Goal: Task Accomplishment & Management: Use online tool/utility

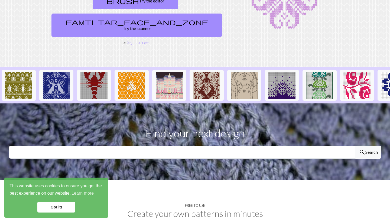
scroll to position [74, 0]
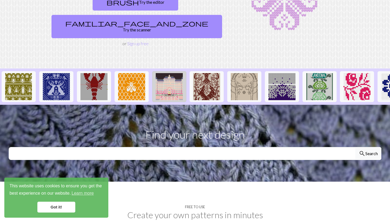
click at [164, 76] on img at bounding box center [169, 86] width 27 height 27
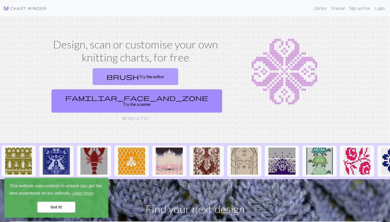
click at [93, 80] on link "brush Try the editor" at bounding box center [136, 76] width 86 height 17
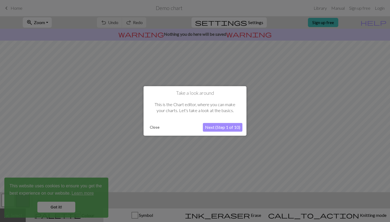
click at [158, 132] on div "Take a look around This is the Chart editor, where you can make your charts. Le…" at bounding box center [195, 111] width 103 height 50
click at [156, 128] on button "Close" at bounding box center [155, 128] width 14 height 8
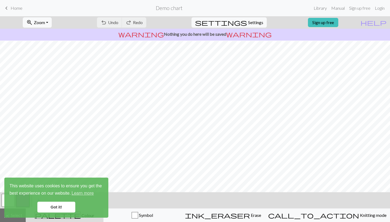
scroll to position [46, 0]
click at [70, 202] on link "Got it!" at bounding box center [56, 207] width 38 height 11
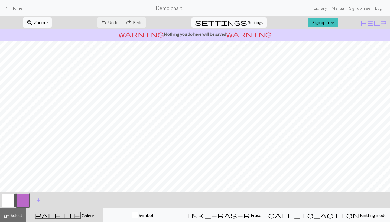
click at [13, 5] on link "keyboard_arrow_left Home" at bounding box center [12, 8] width 19 height 9
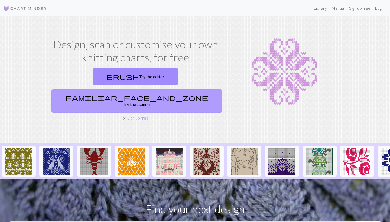
click at [178, 89] on link "familiar_face_and_zone Try the scanner" at bounding box center [136, 100] width 171 height 23
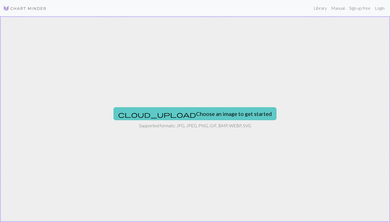
click at [182, 111] on button "cloud_upload Choose an image to get started" at bounding box center [194, 113] width 163 height 13
click at [210, 117] on button "cloud_upload Choose an image to get started" at bounding box center [194, 113] width 163 height 13
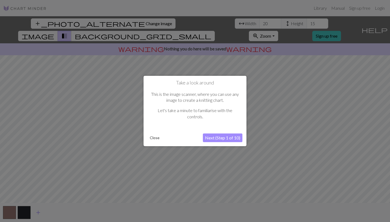
click at [220, 137] on button "Next (Step 1 of 10)" at bounding box center [223, 138] width 40 height 9
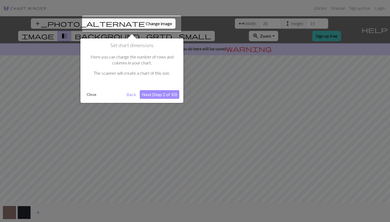
click at [164, 97] on button "Next (Step 2 of 10)" at bounding box center [160, 94] width 40 height 9
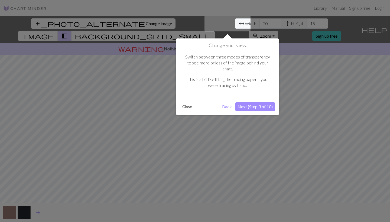
click at [253, 95] on div "Change your view Switch between three modes of transparency to see more or less…" at bounding box center [227, 76] width 103 height 77
click at [252, 102] on button "Next (Step 3 of 10)" at bounding box center [255, 106] width 40 height 9
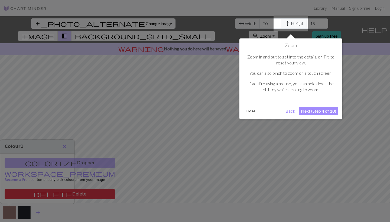
click at [319, 107] on button "Next (Step 4 of 10)" at bounding box center [319, 111] width 40 height 9
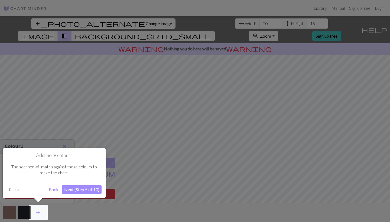
click at [13, 190] on button "Close" at bounding box center [14, 190] width 14 height 8
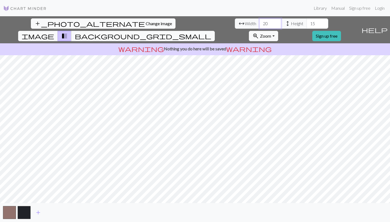
click at [259, 25] on input "20" at bounding box center [270, 23] width 22 height 10
type input "2"
type input "100"
click at [307, 24] on input "15" at bounding box center [318, 23] width 22 height 10
type input "1"
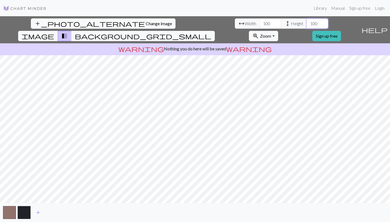
type input "100"
click at [259, 25] on input "100" at bounding box center [270, 23] width 22 height 10
type input "1"
type input "9"
type input "2"
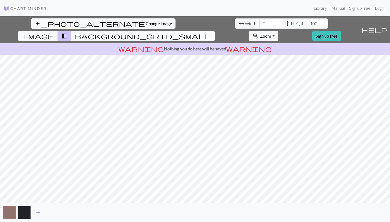
click at [211, 32] on span "background_grid_small" at bounding box center [143, 36] width 137 height 8
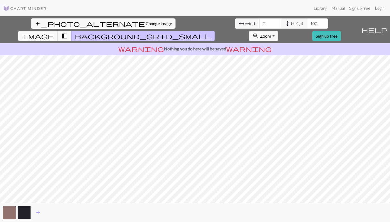
click at [211, 32] on span "background_grid_small" at bounding box center [143, 36] width 137 height 8
click at [68, 32] on span "transition_fade" at bounding box center [64, 36] width 7 height 8
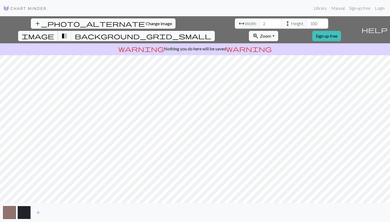
click at [54, 32] on span "image" at bounding box center [38, 36] width 33 height 8
click at [307, 23] on input "100" at bounding box center [318, 23] width 22 height 10
type input "1"
click at [307, 25] on input "700" at bounding box center [318, 23] width 22 height 10
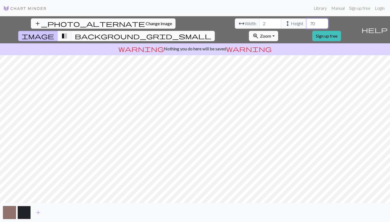
type input "7"
type input "6"
type input "5"
type input "4"
type input "300"
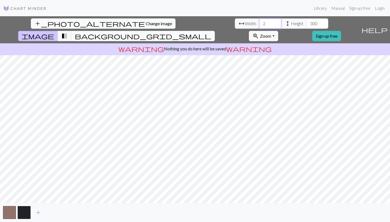
click at [259, 24] on input "2" at bounding box center [270, 23] width 22 height 10
type input "300"
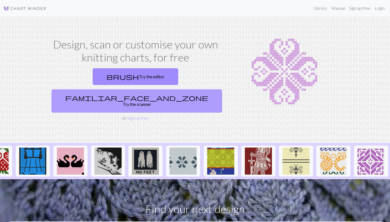
click at [178, 89] on link "familiar_face_and_zone Try the scanner" at bounding box center [136, 100] width 171 height 23
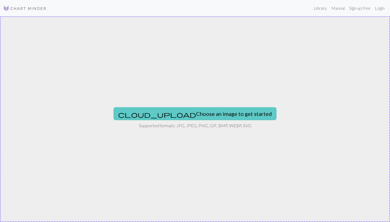
click at [194, 113] on button "cloud_upload Choose an image to get started" at bounding box center [194, 113] width 163 height 13
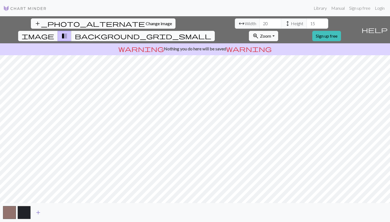
click at [37, 213] on span "add" at bounding box center [38, 213] width 7 height 8
click at [54, 215] on span "add" at bounding box center [53, 213] width 7 height 8
click at [70, 214] on span "add" at bounding box center [67, 213] width 7 height 8
click at [80, 211] on span "add" at bounding box center [82, 213] width 7 height 8
click at [100, 214] on button "add" at bounding box center [97, 212] width 14 height 10
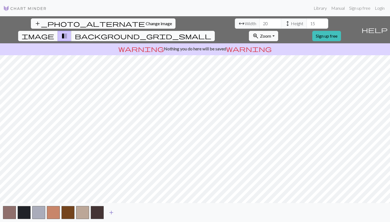
click at [118, 214] on button "add" at bounding box center [112, 212] width 14 height 10
click at [129, 215] on button "add" at bounding box center [126, 212] width 14 height 10
click at [152, 216] on div "add" at bounding box center [195, 212] width 390 height 19
click at [143, 213] on span "add" at bounding box center [140, 213] width 7 height 8
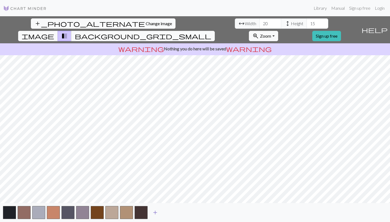
click at [156, 214] on span "add" at bounding box center [155, 213] width 7 height 8
click at [171, 213] on span "add" at bounding box center [170, 213] width 7 height 8
click at [187, 213] on span "add" at bounding box center [184, 213] width 7 height 8
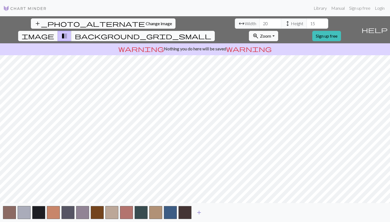
click at [201, 213] on span "add" at bounding box center [199, 213] width 7 height 8
click at [212, 213] on span "add" at bounding box center [213, 213] width 7 height 8
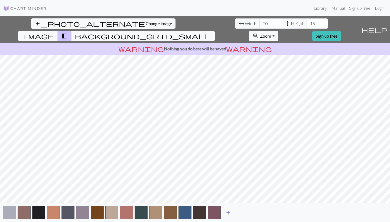
click at [228, 212] on span "add" at bounding box center [228, 213] width 7 height 8
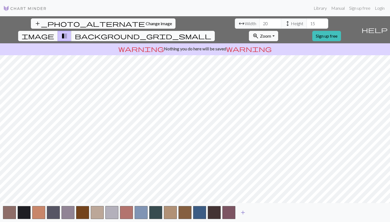
click at [242, 214] on span "add" at bounding box center [243, 213] width 7 height 8
click at [262, 213] on button "add" at bounding box center [258, 212] width 14 height 10
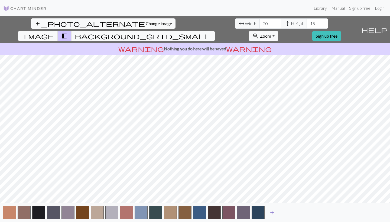
click at [274, 211] on span "add" at bounding box center [272, 213] width 7 height 8
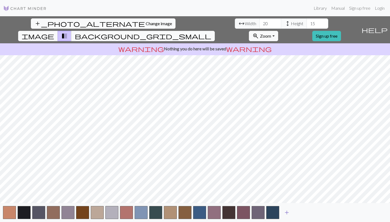
click at [282, 211] on button "add" at bounding box center [287, 212] width 14 height 10
click at [300, 214] on span "add" at bounding box center [301, 213] width 7 height 8
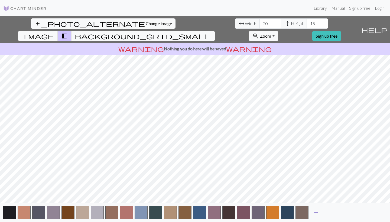
click at [311, 215] on button "add" at bounding box center [316, 212] width 14 height 10
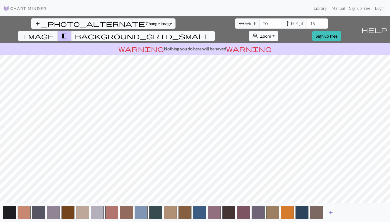
click at [329, 214] on span "add" at bounding box center [330, 213] width 7 height 8
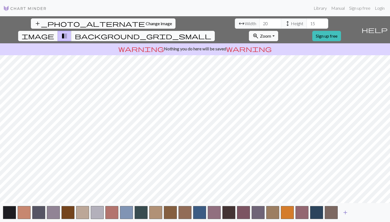
click at [342, 213] on button "add" at bounding box center [346, 212] width 14 height 10
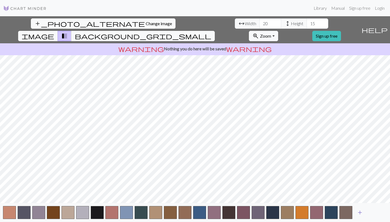
click at [362, 213] on span "add" at bounding box center [360, 213] width 7 height 8
click at [374, 212] on span "add" at bounding box center [374, 213] width 7 height 8
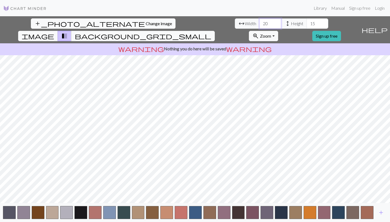
click at [259, 25] on input "20" at bounding box center [270, 23] width 22 height 10
type input "2"
type input "100"
click at [307, 22] on input "15" at bounding box center [318, 23] width 22 height 10
type input "1"
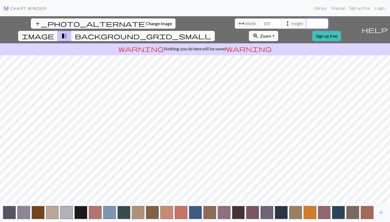
type input "2"
type input "300"
click at [259, 25] on input "100" at bounding box center [270, 23] width 22 height 10
click at [259, 22] on input "100" at bounding box center [270, 23] width 22 height 10
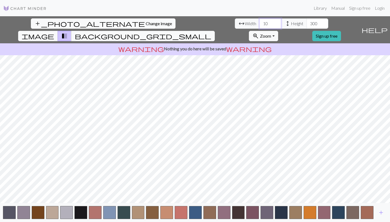
type input "1"
type input "300"
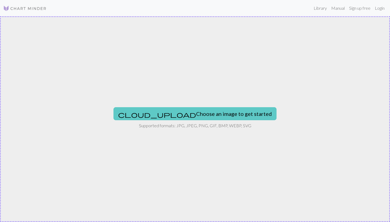
click at [202, 113] on button "cloud_upload Choose an image to get started" at bounding box center [194, 113] width 163 height 13
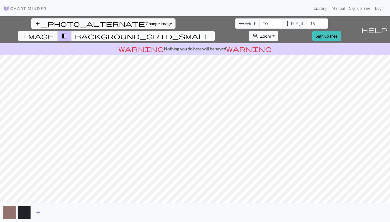
click at [37, 213] on span "add" at bounding box center [38, 213] width 7 height 8
click at [52, 215] on span "add" at bounding box center [53, 213] width 7 height 8
click at [64, 213] on span "add" at bounding box center [67, 213] width 7 height 8
click at [84, 214] on span "add" at bounding box center [82, 213] width 7 height 8
click at [113, 213] on div "add" at bounding box center [195, 212] width 390 height 19
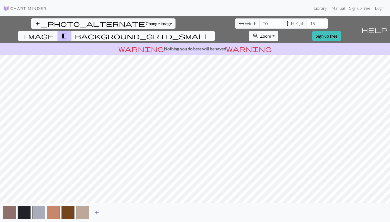
click at [99, 213] on span "add" at bounding box center [96, 213] width 7 height 8
click at [95, 213] on button "button" at bounding box center [97, 212] width 13 height 13
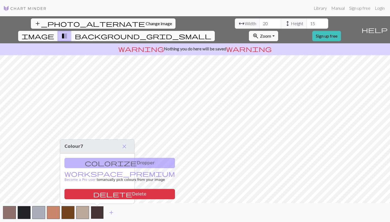
click at [95, 213] on button "button" at bounding box center [97, 212] width 13 height 13
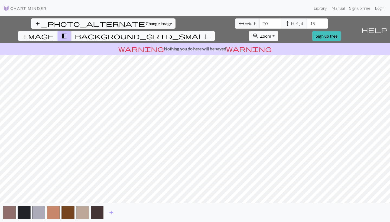
click at [95, 213] on button "button" at bounding box center [97, 212] width 13 height 13
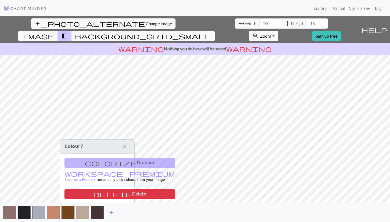
click at [111, 215] on span "add" at bounding box center [111, 213] width 7 height 8
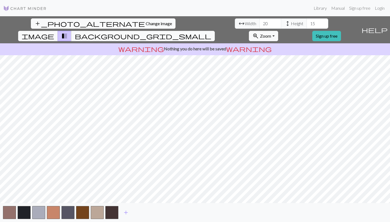
click at [124, 218] on div "add" at bounding box center [195, 212] width 390 height 19
click at [131, 215] on button "add" at bounding box center [126, 212] width 14 height 10
click at [141, 212] on span "add" at bounding box center [140, 213] width 7 height 8
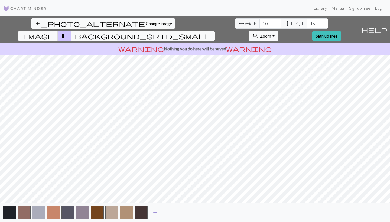
click at [157, 214] on span "add" at bounding box center [155, 213] width 7 height 8
click at [172, 215] on span "add" at bounding box center [170, 213] width 7 height 8
click at [183, 212] on span "add" at bounding box center [184, 213] width 7 height 8
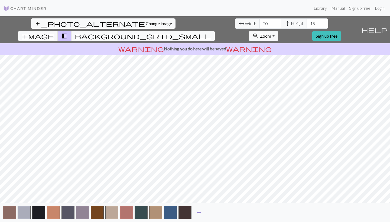
click at [199, 214] on span "add" at bounding box center [199, 213] width 7 height 8
click at [212, 214] on span "add" at bounding box center [213, 213] width 7 height 8
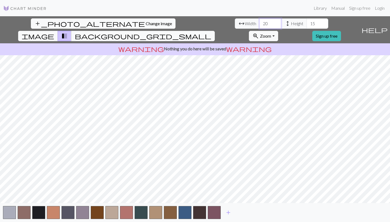
click at [259, 25] on input "20" at bounding box center [270, 23] width 22 height 10
type input "2"
type input "100"
click at [307, 25] on input "15" at bounding box center [318, 23] width 22 height 10
type input "1"
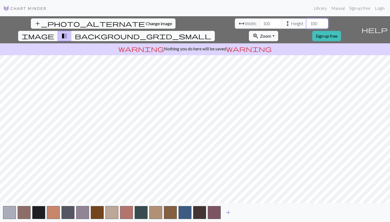
type input "100"
click at [230, 214] on span "add" at bounding box center [228, 213] width 7 height 8
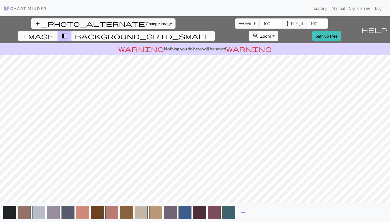
click at [242, 214] on span "add" at bounding box center [243, 213] width 7 height 8
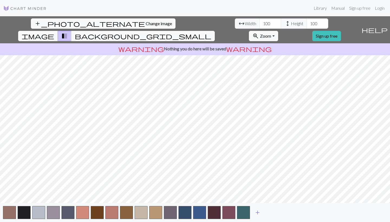
click at [259, 212] on span "add" at bounding box center [257, 213] width 7 height 8
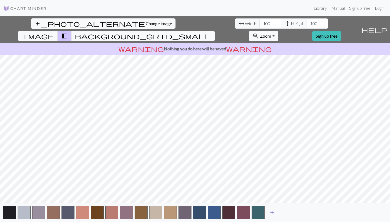
click at [272, 212] on span "add" at bounding box center [272, 213] width 7 height 8
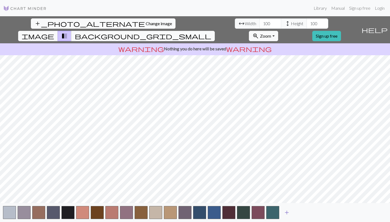
click at [285, 212] on span "add" at bounding box center [287, 213] width 7 height 8
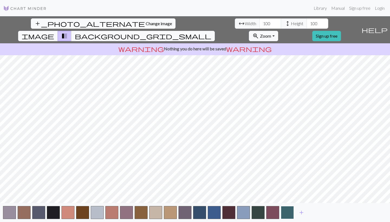
click at [293, 213] on button "button" at bounding box center [287, 212] width 13 height 13
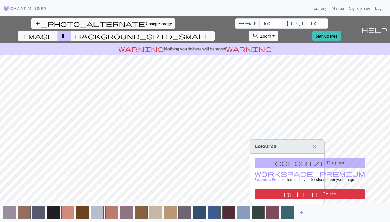
click at [300, 213] on span "add" at bounding box center [301, 213] width 7 height 8
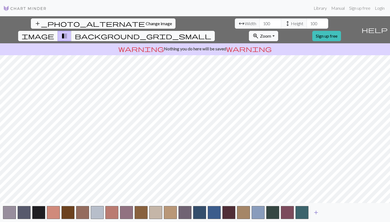
click at [319, 212] on span "add" at bounding box center [316, 213] width 7 height 8
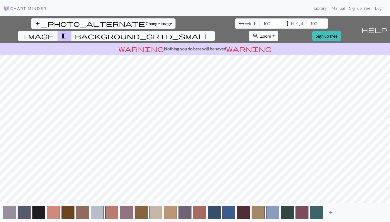
click at [329, 213] on span "add" at bounding box center [330, 213] width 7 height 8
click at [343, 212] on span "add" at bounding box center [345, 213] width 7 height 8
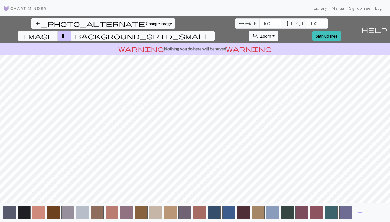
click at [112, 212] on button "button" at bounding box center [111, 212] width 13 height 13
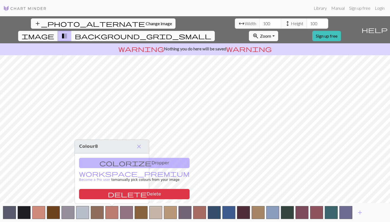
click at [133, 162] on div "colorize Dropper workspace_premium Become a Pro user to manually pick colours f…" at bounding box center [112, 179] width 74 height 50
click at [142, 144] on span "close" at bounding box center [139, 147] width 7 height 8
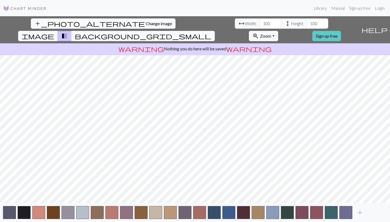
click at [341, 31] on link "Sign up free" at bounding box center [326, 36] width 29 height 10
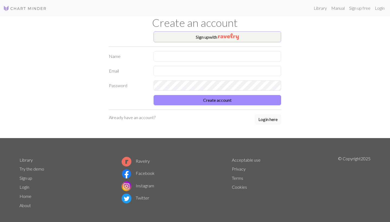
click at [219, 37] on img "button" at bounding box center [228, 36] width 21 height 7
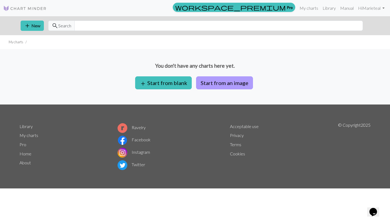
click at [213, 81] on button "Start from an image" at bounding box center [224, 82] width 57 height 13
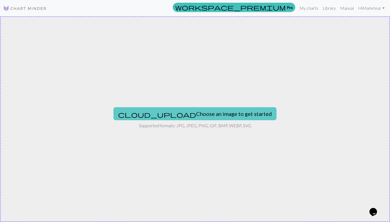
click at [185, 108] on button "cloud_upload Choose an image to get started" at bounding box center [194, 113] width 163 height 13
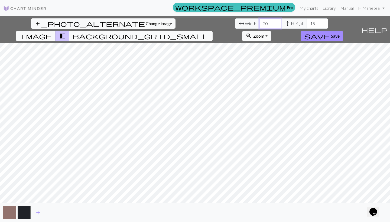
click at [259, 26] on input "20" at bounding box center [270, 23] width 22 height 10
type input "2"
type input "100"
click at [307, 23] on input "15" at bounding box center [318, 23] width 22 height 10
type input "1"
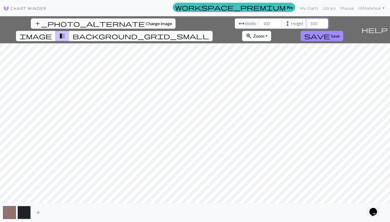
type input "100"
click at [36, 215] on span "add" at bounding box center [38, 213] width 7 height 8
click at [55, 214] on span "add" at bounding box center [53, 213] width 7 height 8
click at [67, 214] on span "add" at bounding box center [67, 213] width 7 height 8
click at [86, 214] on button "add" at bounding box center [82, 212] width 14 height 10
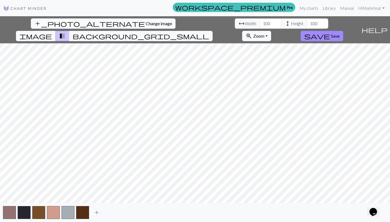
click at [99, 213] on span "add" at bounding box center [96, 213] width 7 height 8
click at [113, 213] on span "add" at bounding box center [111, 213] width 7 height 8
click at [127, 213] on span "add" at bounding box center [126, 213] width 7 height 8
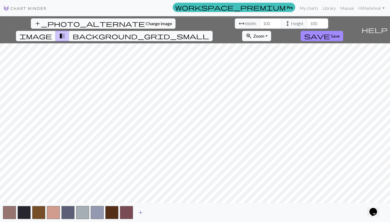
click at [141, 215] on span "add" at bounding box center [140, 213] width 7 height 8
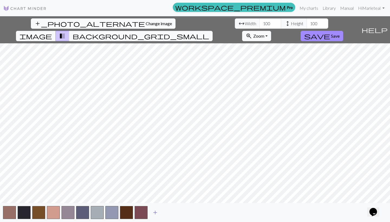
click at [157, 213] on span "add" at bounding box center [155, 213] width 7 height 8
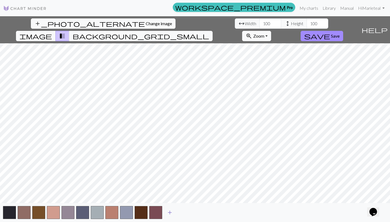
click at [169, 213] on span "add" at bounding box center [170, 213] width 7 height 8
click at [184, 213] on span "add" at bounding box center [184, 213] width 7 height 8
click at [198, 215] on span "add" at bounding box center [199, 213] width 7 height 8
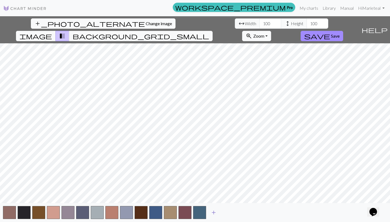
click at [213, 214] on span "add" at bounding box center [213, 213] width 7 height 8
click at [226, 215] on span "add" at bounding box center [228, 213] width 7 height 8
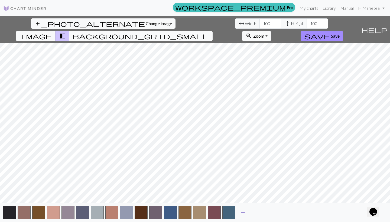
click at [242, 215] on span "add" at bounding box center [243, 213] width 7 height 8
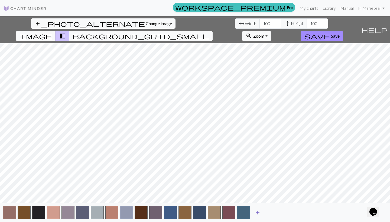
click at [259, 213] on span "add" at bounding box center [257, 213] width 7 height 8
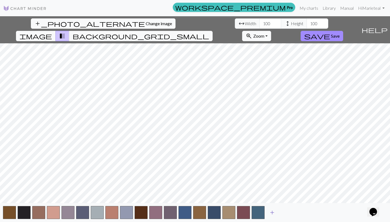
click at [271, 212] on span "add" at bounding box center [272, 213] width 7 height 8
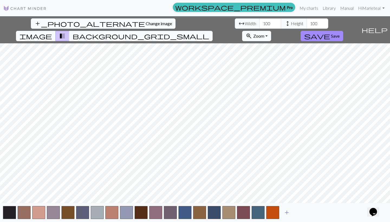
click at [287, 213] on span "add" at bounding box center [287, 213] width 7 height 8
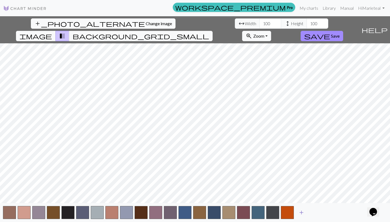
click at [299, 214] on span "add" at bounding box center [301, 213] width 7 height 8
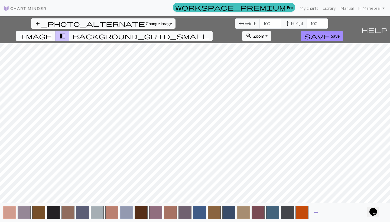
click at [311, 213] on button "add" at bounding box center [316, 212] width 14 height 10
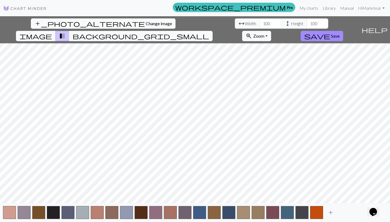
click at [325, 215] on button "add" at bounding box center [331, 212] width 14 height 10
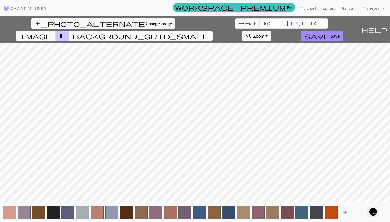
click at [345, 215] on span "add" at bounding box center [345, 213] width 7 height 8
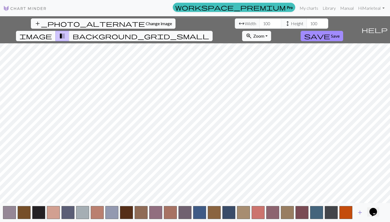
click at [360, 213] on span "add" at bounding box center [360, 213] width 7 height 8
click at [309, 214] on div "add" at bounding box center [195, 212] width 390 height 19
click at [315, 214] on button "button" at bounding box center [316, 212] width 13 height 13
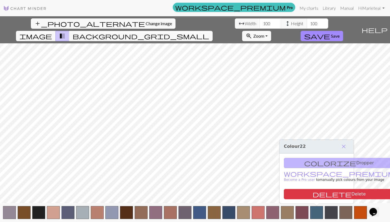
click at [346, 141] on h3 "Colour 22 close" at bounding box center [317, 147] width 74 height 14
click at [342, 149] on span "close" at bounding box center [343, 147] width 7 height 8
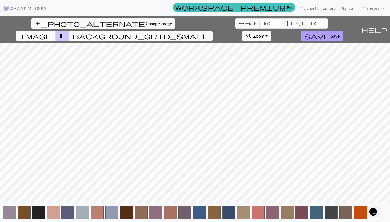
click at [330, 32] on span "save" at bounding box center [317, 36] width 26 height 8
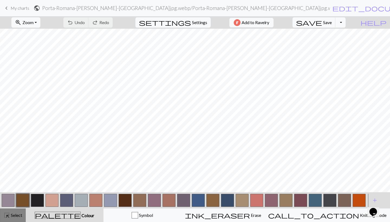
click at [18, 212] on button "highlight_alt Select Select" at bounding box center [13, 216] width 26 height 14
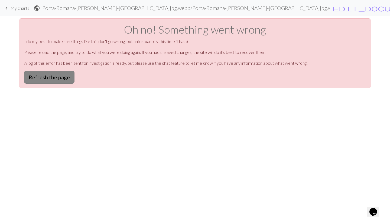
click at [57, 80] on button "Refresh the page" at bounding box center [49, 77] width 50 height 13
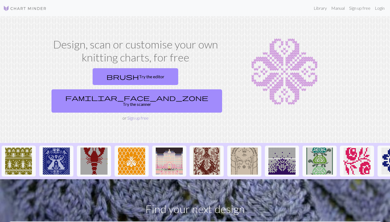
click at [139, 115] on link "Sign up free" at bounding box center [137, 117] width 21 height 5
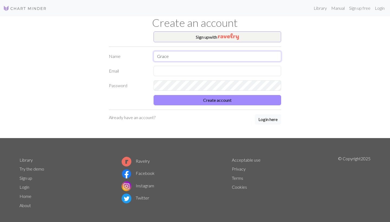
type input "Grace"
type input "[EMAIL_ADDRESS][DOMAIN_NAME]"
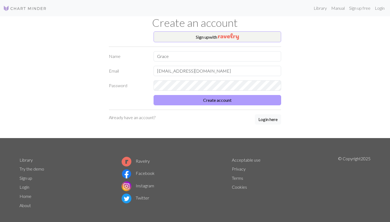
click at [224, 97] on button "Create account" at bounding box center [218, 100] width 128 height 10
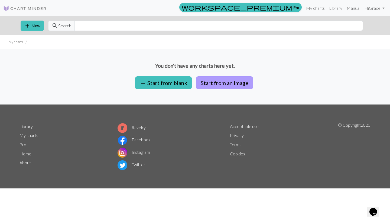
click at [207, 84] on button "Start from an image" at bounding box center [224, 82] width 57 height 13
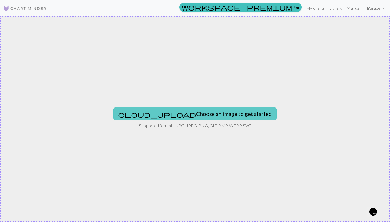
click at [192, 115] on button "cloud_upload Choose an image to get started" at bounding box center [194, 113] width 163 height 13
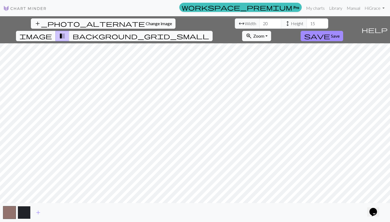
click at [21, 213] on button "button" at bounding box center [24, 212] width 13 height 13
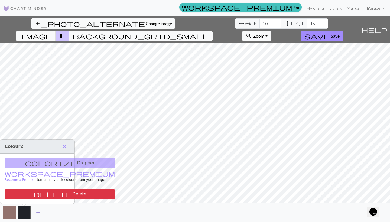
click at [41, 214] on span "add" at bounding box center [38, 213] width 7 height 8
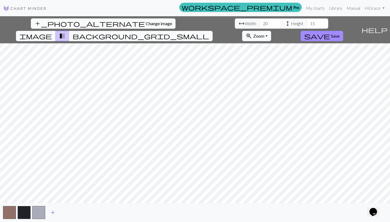
click at [54, 212] on span "add" at bounding box center [53, 213] width 7 height 8
click at [71, 212] on button "add" at bounding box center [68, 212] width 14 height 10
click at [88, 214] on button "add" at bounding box center [82, 212] width 14 height 10
click at [97, 212] on span "add" at bounding box center [96, 213] width 7 height 8
click at [113, 213] on span "add" at bounding box center [111, 213] width 7 height 8
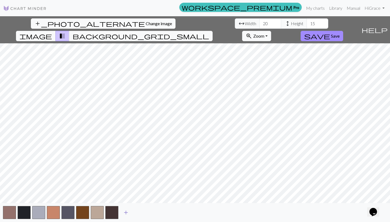
click at [126, 213] on span "add" at bounding box center [126, 213] width 7 height 8
click at [145, 214] on button "add" at bounding box center [141, 212] width 14 height 10
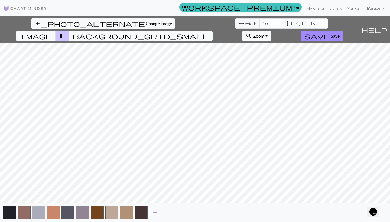
click at [160, 217] on button "add" at bounding box center [155, 212] width 14 height 10
click at [174, 216] on button "add" at bounding box center [170, 212] width 14 height 10
click at [196, 215] on div "add" at bounding box center [195, 212] width 390 height 19
click at [189, 214] on button "add" at bounding box center [185, 212] width 14 height 10
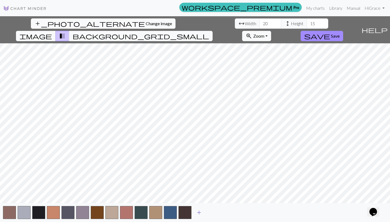
click at [202, 214] on span "add" at bounding box center [199, 213] width 7 height 8
click at [212, 214] on span "add" at bounding box center [213, 213] width 7 height 8
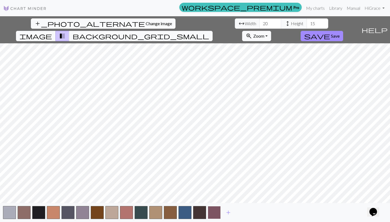
click at [219, 214] on button "button" at bounding box center [214, 212] width 13 height 13
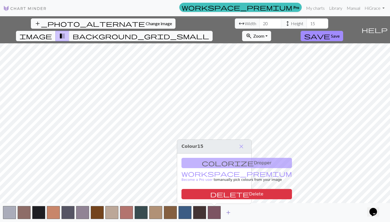
click at [226, 214] on span "add" at bounding box center [228, 213] width 7 height 8
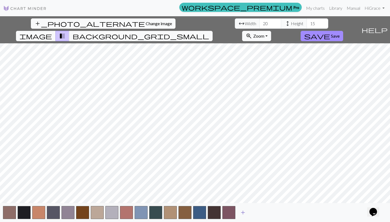
click at [244, 214] on span "add" at bounding box center [243, 213] width 7 height 8
click at [256, 214] on span "add" at bounding box center [257, 213] width 7 height 8
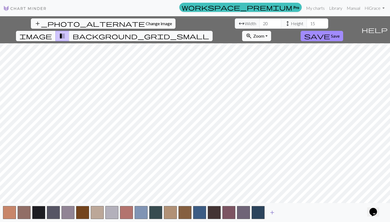
click at [271, 214] on span "add" at bounding box center [272, 213] width 7 height 8
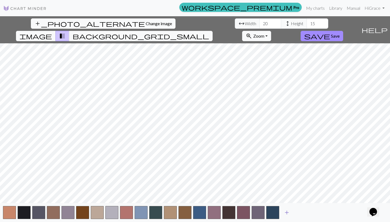
click at [285, 215] on span "add" at bounding box center [287, 213] width 7 height 8
click at [297, 213] on button "add" at bounding box center [302, 212] width 14 height 10
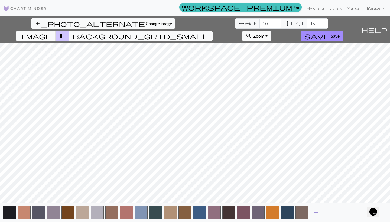
click at [317, 214] on span "add" at bounding box center [316, 213] width 7 height 8
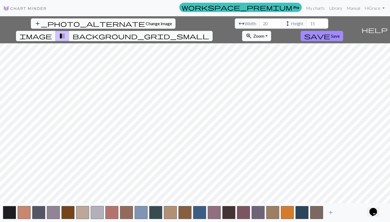
click at [333, 212] on span "add" at bounding box center [330, 213] width 7 height 8
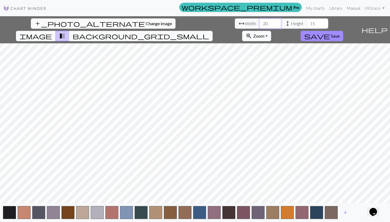
click at [259, 22] on input "20" at bounding box center [270, 23] width 22 height 10
type input "2"
type input "100"
click at [307, 26] on input "15" at bounding box center [318, 23] width 22 height 10
type input "1"
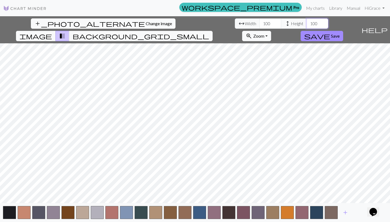
type input "100"
click at [209, 32] on span "background_grid_small" at bounding box center [141, 36] width 137 height 8
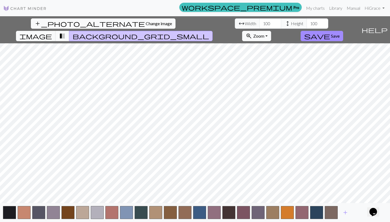
click at [66, 32] on span "transition_fade" at bounding box center [62, 36] width 7 height 8
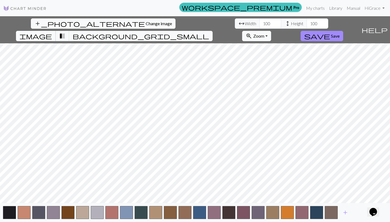
click at [52, 32] on span "image" at bounding box center [36, 36] width 33 height 8
click at [209, 32] on span "background_grid_small" at bounding box center [141, 36] width 137 height 8
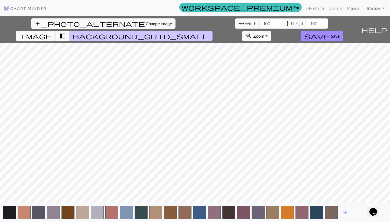
click at [185, 205] on div "add_photo_alternate Change image arrow_range Width 100 height Height 100 image …" at bounding box center [195, 119] width 390 height 206
click at [330, 32] on span "save" at bounding box center [317, 36] width 26 height 8
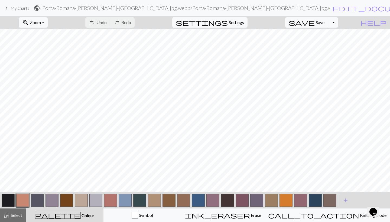
click at [41, 204] on button "button" at bounding box center [37, 200] width 13 height 13
click at [37, 201] on button "button" at bounding box center [37, 200] width 13 height 13
click at [37, 201] on div "Edit colour Name CC2 Use advanced picker workspace_premium Become a Pro user to…" at bounding box center [195, 111] width 390 height 222
click at [107, 21] on span "Undo" at bounding box center [101, 22] width 10 height 5
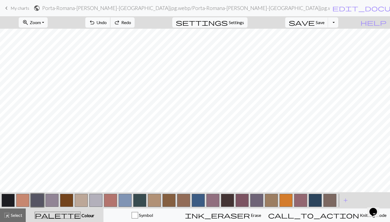
click at [107, 21] on span "Undo" at bounding box center [101, 22] width 10 height 5
click at [158, 221] on button "Symbol" at bounding box center [142, 216] width 78 height 14
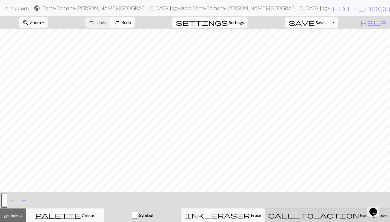
click at [331, 221] on button "call_to_action Knitting mode Knitting mode" at bounding box center [327, 216] width 125 height 14
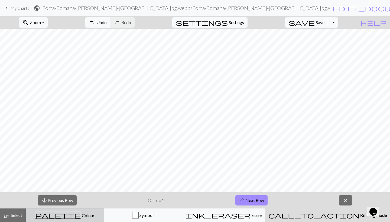
click at [59, 219] on button "palette Colour Colour" at bounding box center [65, 216] width 78 height 14
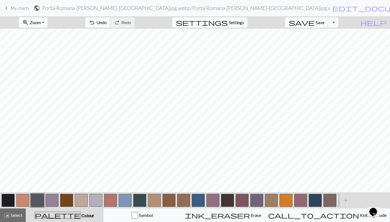
click at [82, 199] on button "button" at bounding box center [81, 200] width 13 height 13
click at [91, 201] on button "button" at bounding box center [95, 200] width 13 height 13
click at [113, 200] on button "button" at bounding box center [110, 200] width 13 height 13
click at [134, 200] on button "button" at bounding box center [139, 200] width 13 height 13
click at [244, 21] on span "Settings" at bounding box center [236, 22] width 15 height 7
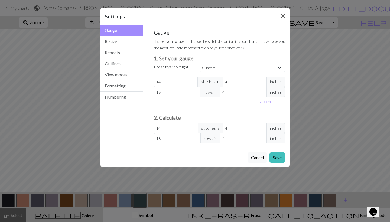
click at [281, 20] on button "Close" at bounding box center [283, 16] width 9 height 9
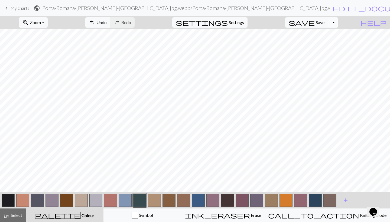
click at [338, 24] on button "Toggle Dropdown" at bounding box center [333, 22] width 10 height 10
click at [378, 211] on icon "Opens Chat This icon Opens the chat window." at bounding box center [373, 212] width 9 height 9
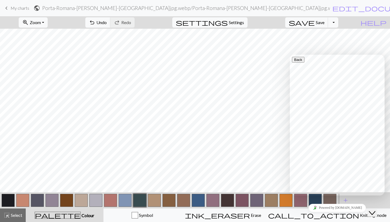
scroll to position [26, 0]
type input "find yarn to match"
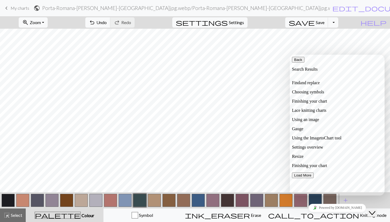
click at [355, 64] on div "Back Search Results" at bounding box center [337, 64] width 90 height 15
click at [294, 62] on icon "button" at bounding box center [294, 60] width 0 height 4
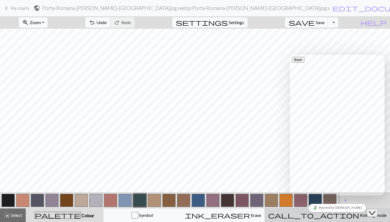
click at [306, 216] on div "call_to_action Knitting mode Knitting mode" at bounding box center [327, 215] width 118 height 7
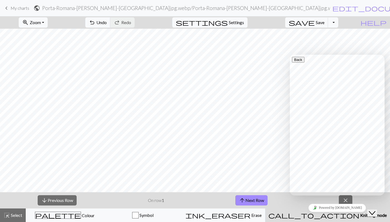
click at [375, 211] on icon "Close Chat This icon closes the chat window." at bounding box center [372, 213] width 7 height 7
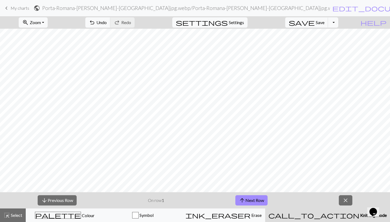
click at [335, 220] on button "call_to_action Knitting mode Knitting mode" at bounding box center [327, 216] width 125 height 14
click at [359, 215] on span "Knitting mode" at bounding box center [372, 215] width 27 height 5
click at [381, 21] on span "help" at bounding box center [374, 23] width 26 height 8
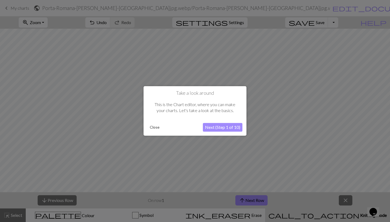
click at [213, 129] on button "Next (Step 1 of 10)" at bounding box center [223, 127] width 40 height 9
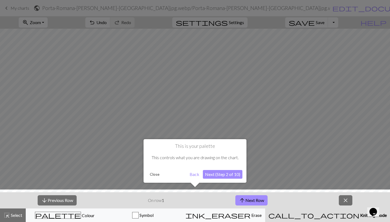
click at [220, 176] on button "Next (Step 2 of 10)" at bounding box center [223, 174] width 40 height 9
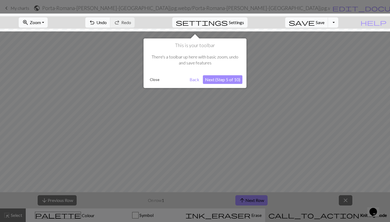
click at [227, 76] on button "Next (Step 5 of 10)" at bounding box center [223, 79] width 40 height 9
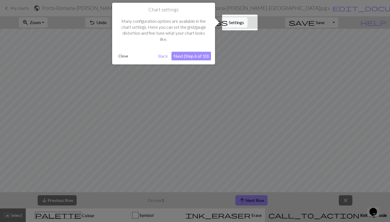
click at [191, 55] on button "Next (Step 6 of 10)" at bounding box center [191, 56] width 40 height 9
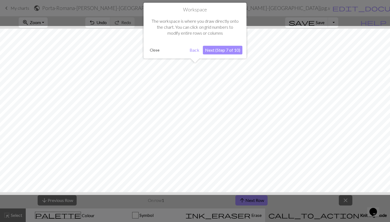
click at [220, 50] on button "Next (Step 7 of 10)" at bounding box center [223, 50] width 40 height 9
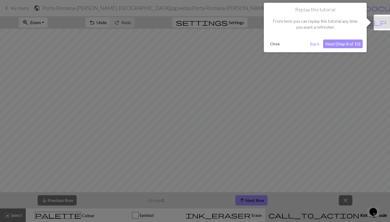
click at [336, 43] on button "Next (Step 8 of 10)" at bounding box center [343, 44] width 40 height 9
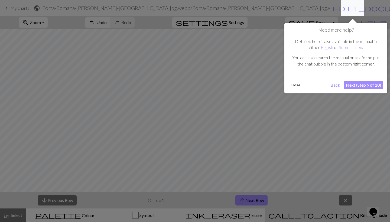
click at [360, 85] on button "Next (Step 9 of 10)" at bounding box center [364, 85] width 40 height 9
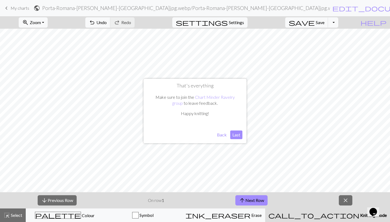
click at [237, 135] on button "Last" at bounding box center [236, 135] width 12 height 9
click at [239, 19] on span "Settings" at bounding box center [236, 22] width 15 height 7
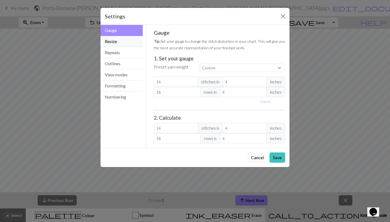
click at [121, 41] on button "Resize" at bounding box center [121, 41] width 42 height 11
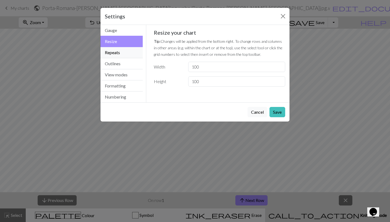
click at [122, 56] on button "Repeats" at bounding box center [121, 52] width 42 height 11
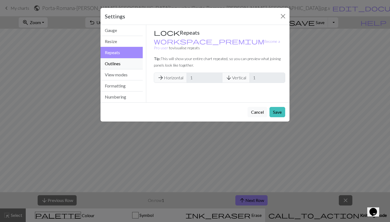
click at [121, 63] on button "Outlines" at bounding box center [121, 63] width 42 height 11
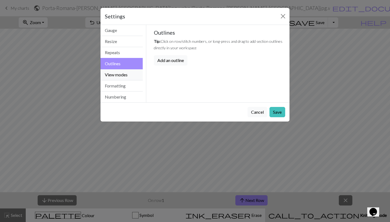
click at [125, 77] on button "View modes" at bounding box center [121, 74] width 42 height 11
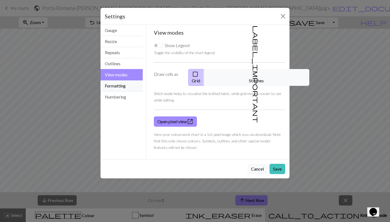
click at [125, 82] on button "Formatting" at bounding box center [121, 85] width 42 height 11
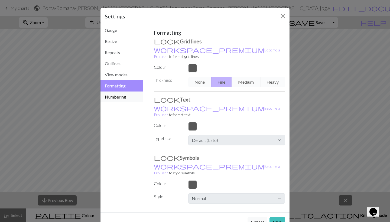
click at [123, 100] on button "Numbering" at bounding box center [121, 97] width 42 height 11
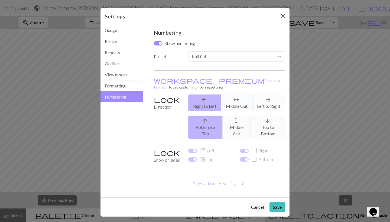
click at [284, 19] on button "Close" at bounding box center [283, 16] width 9 height 9
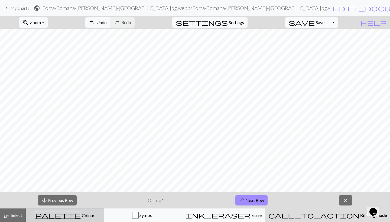
click at [81, 217] on span "Colour" at bounding box center [88, 215] width 14 height 5
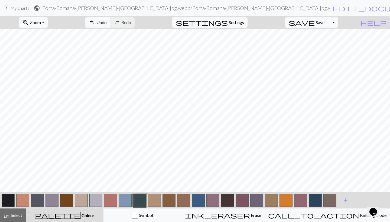
click at [41, 23] on span "Zoom" at bounding box center [35, 22] width 11 height 5
click at [107, 22] on span "Undo" at bounding box center [101, 22] width 10 height 5
click at [48, 19] on button "zoom_in Zoom Zoom" at bounding box center [33, 22] width 29 height 10
click at [48, 66] on button "50%" at bounding box center [40, 65] width 43 height 9
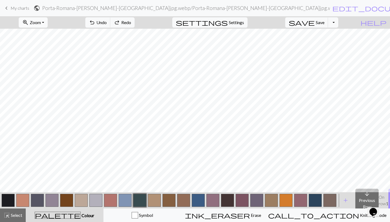
click at [48, 22] on button "zoom_in Zoom Zoom" at bounding box center [33, 22] width 29 height 10
click at [51, 82] on button "150%" at bounding box center [40, 82] width 43 height 9
click at [48, 20] on button "zoom_in Zoom Zoom" at bounding box center [33, 22] width 29 height 10
click at [54, 35] on button "Fit all" at bounding box center [40, 34] width 43 height 9
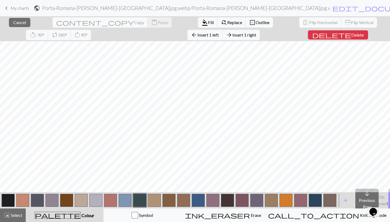
click at [207, 35] on div "close Cancel content_copy Copy content_paste Paste format_color_fill Fill find_…" at bounding box center [195, 119] width 390 height 206
click at [24, 4] on link "keyboard_arrow_left My charts" at bounding box center [16, 8] width 26 height 9
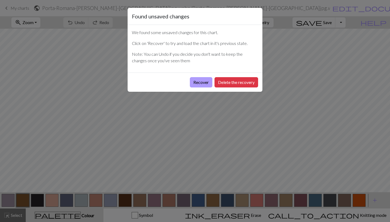
click at [203, 85] on button "Recover" at bounding box center [201, 82] width 22 height 10
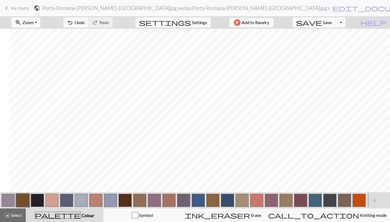
scroll to position [312, 284]
click at [34, 21] on span "Zoom" at bounding box center [27, 22] width 11 height 5
click at [40, 37] on button "Fit all" at bounding box center [33, 34] width 43 height 9
click at [362, 201] on button "button" at bounding box center [359, 200] width 13 height 13
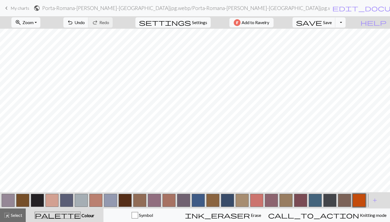
click at [335, 198] on button "button" at bounding box center [329, 200] width 13 height 13
click at [321, 197] on button "button" at bounding box center [315, 200] width 13 height 13
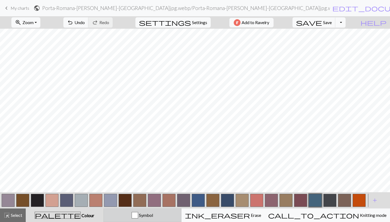
click at [146, 218] on div "Symbol" at bounding box center [142, 215] width 71 height 7
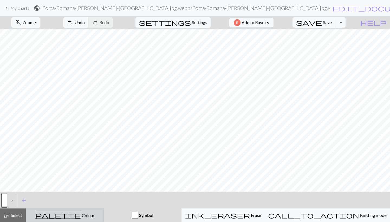
click at [90, 214] on div "palette Colour Colour" at bounding box center [64, 215] width 71 height 7
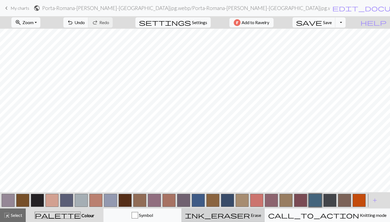
click at [250, 218] on span "ink_eraser" at bounding box center [217, 216] width 65 height 8
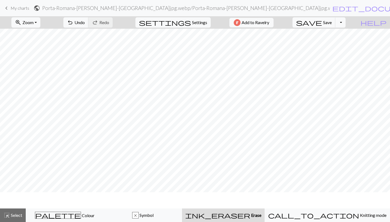
scroll to position [110, 38]
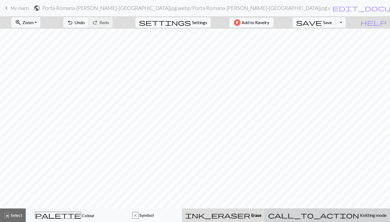
click at [316, 219] on button "call_to_action Knitting mode Knitting mode" at bounding box center [327, 216] width 125 height 14
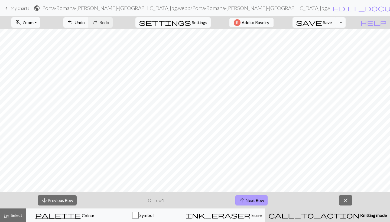
click at [244, 199] on span "arrow_upward" at bounding box center [242, 201] width 7 height 8
click at [248, 197] on button "arrow_upward Next Row" at bounding box center [251, 200] width 32 height 10
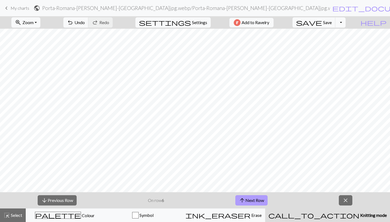
click at [248, 197] on button "arrow_upward Next Row" at bounding box center [251, 200] width 32 height 10
click at [248, 197] on button "arrow_upward Next Row" at bounding box center [252, 200] width 32 height 10
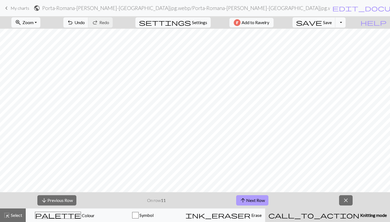
click at [248, 197] on button "arrow_upward Next Row" at bounding box center [252, 200] width 32 height 10
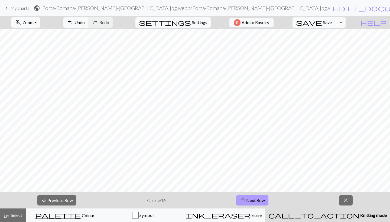
click at [248, 197] on button "arrow_upward Next Row" at bounding box center [252, 200] width 32 height 10
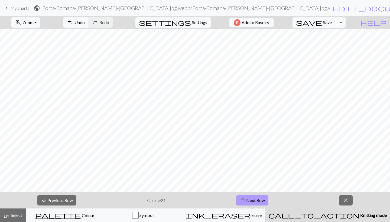
click at [248, 197] on button "arrow_upward Next Row" at bounding box center [252, 200] width 32 height 10
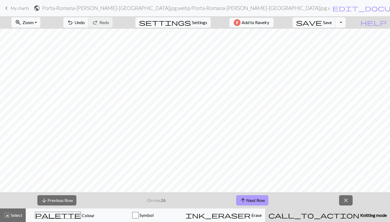
click at [248, 197] on button "arrow_upward Next Row" at bounding box center [252, 200] width 32 height 10
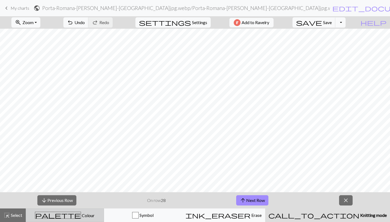
click at [55, 222] on button "palette Colour Colour" at bounding box center [65, 216] width 78 height 14
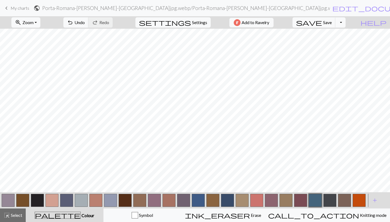
click at [18, 9] on span "My charts" at bounding box center [20, 7] width 19 height 5
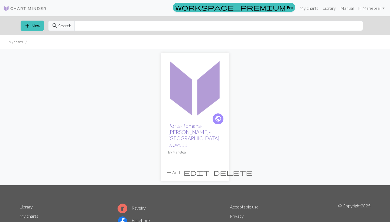
click at [184, 131] on link "Porta-Romana-[PERSON_NAME]-[GEOGRAPHIC_DATA]jpg.webp" at bounding box center [194, 135] width 53 height 25
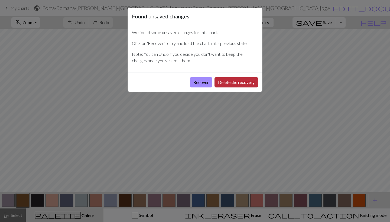
click at [228, 85] on button "Delete the recovery" at bounding box center [237, 82] width 44 height 10
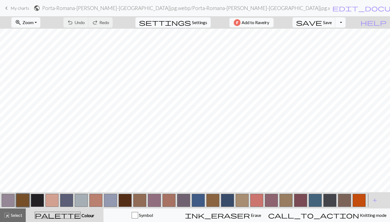
click at [346, 26] on button "Toggle Dropdown" at bounding box center [340, 22] width 10 height 10
click at [18, 8] on span "My charts" at bounding box center [20, 7] width 19 height 5
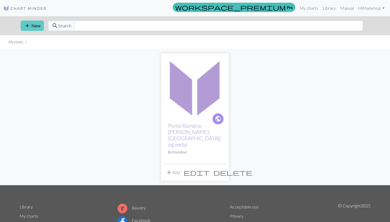
click at [37, 28] on button "add New" at bounding box center [32, 26] width 23 height 10
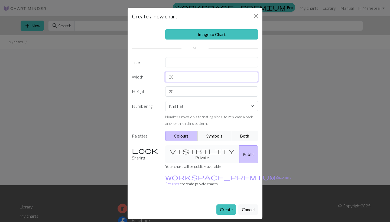
click at [197, 79] on input "20" at bounding box center [211, 77] width 93 height 10
type input "2"
type input "100"
click at [179, 89] on input "20" at bounding box center [211, 91] width 93 height 10
type input "2"
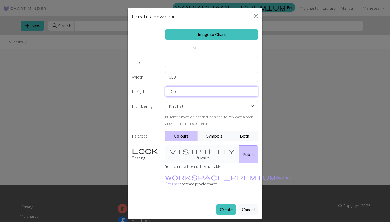
type input "100"
select select "round"
click at [221, 140] on button "Symbols" at bounding box center [214, 136] width 34 height 10
click at [193, 136] on button "Colours" at bounding box center [181, 136] width 33 height 10
click at [231, 34] on link "Image to Chart" at bounding box center [211, 34] width 93 height 10
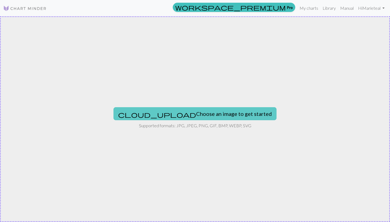
click at [199, 109] on button "cloud_upload Choose an image to get started" at bounding box center [194, 113] width 163 height 13
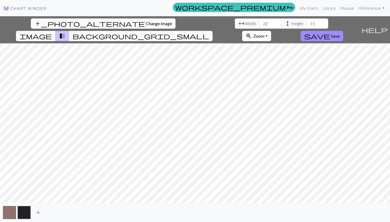
click at [38, 212] on span "add" at bounding box center [38, 213] width 7 height 8
click at [54, 211] on span "add" at bounding box center [53, 213] width 7 height 8
click at [72, 216] on button "add" at bounding box center [68, 212] width 14 height 10
click at [83, 218] on button "add" at bounding box center [82, 212] width 14 height 10
click at [106, 217] on div "add" at bounding box center [195, 212] width 390 height 19
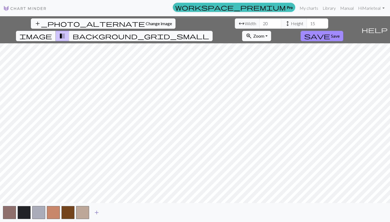
click at [97, 213] on span "add" at bounding box center [96, 213] width 7 height 8
click at [115, 213] on button "add" at bounding box center [112, 212] width 14 height 10
click at [128, 213] on span "add" at bounding box center [126, 213] width 7 height 8
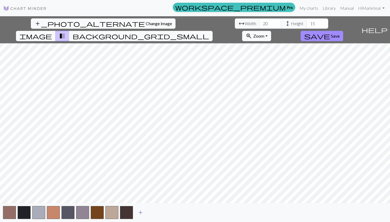
click at [138, 213] on span "add" at bounding box center [140, 213] width 7 height 8
click at [157, 216] on span "add" at bounding box center [155, 213] width 7 height 8
click at [259, 26] on input "20" at bounding box center [270, 23] width 22 height 10
type input "2"
type input "100"
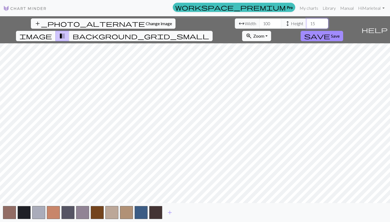
click at [307, 23] on input "15" at bounding box center [318, 23] width 22 height 10
type input "1"
type input "100"
click at [170, 215] on span "add" at bounding box center [170, 213] width 7 height 8
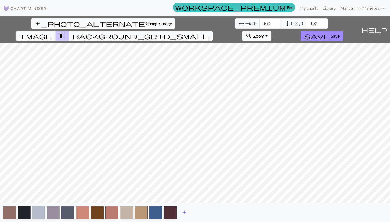
click at [183, 213] on span "add" at bounding box center [184, 213] width 7 height 8
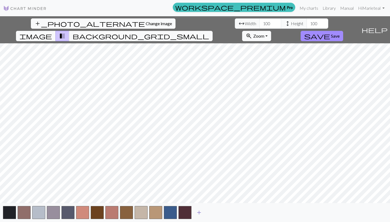
click at [200, 213] on span "add" at bounding box center [199, 213] width 7 height 8
click at [213, 213] on span "add" at bounding box center [213, 213] width 7 height 8
click at [223, 213] on button "add" at bounding box center [229, 212] width 14 height 10
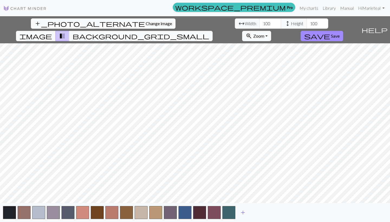
click at [241, 213] on span "add" at bounding box center [243, 213] width 7 height 8
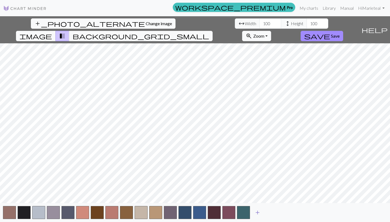
click at [259, 213] on span "add" at bounding box center [257, 213] width 7 height 8
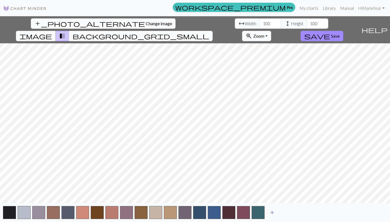
click at [272, 212] on span "add" at bounding box center [272, 213] width 7 height 8
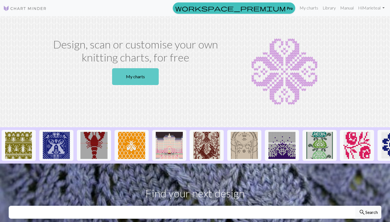
click at [133, 77] on link "My charts" at bounding box center [135, 76] width 47 height 17
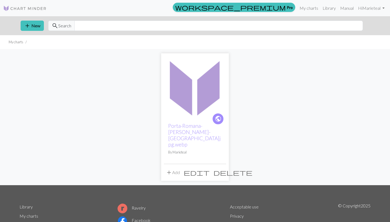
click at [170, 169] on span "add" at bounding box center [169, 173] width 7 height 8
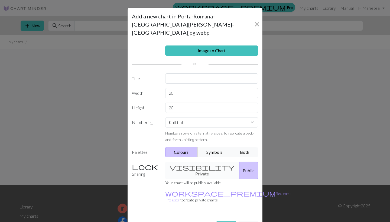
click at [221, 221] on button "Create" at bounding box center [226, 226] width 20 height 10
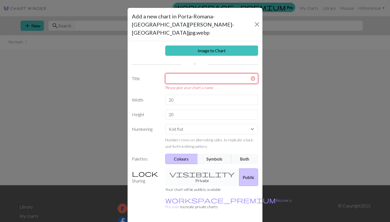
click at [222, 73] on input "text" at bounding box center [211, 78] width 93 height 10
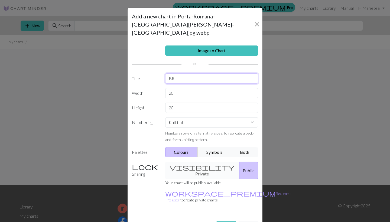
type input "BR"
click at [222, 221] on button "Create" at bounding box center [226, 226] width 20 height 10
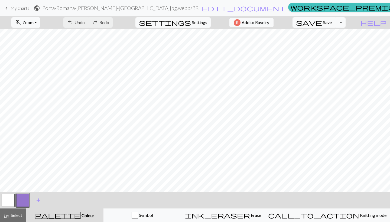
click at [26, 8] on span "My charts" at bounding box center [20, 7] width 19 height 5
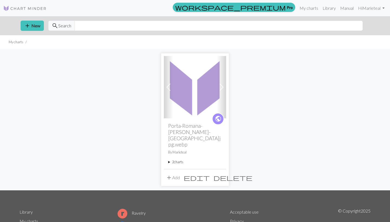
click at [186, 127] on h2 "Porta-Romana-[PERSON_NAME]-[GEOGRAPHIC_DATA]jpg.webp" at bounding box center [195, 135] width 54 height 25
click at [168, 155] on div "public Porta-Romana-[GEOGRAPHIC_DATA][PERSON_NAME]-VT.jpg.webp By Marieteal 2 c…" at bounding box center [195, 143] width 62 height 51
click at [174, 160] on summary "2 charts" at bounding box center [195, 162] width 54 height 5
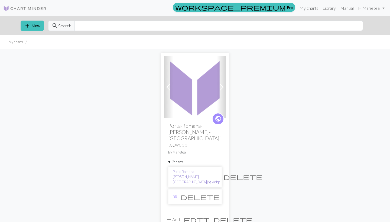
click at [189, 173] on link "Porta-Romana-[PERSON_NAME]-[GEOGRAPHIC_DATA]jpg.webp" at bounding box center [196, 177] width 47 height 16
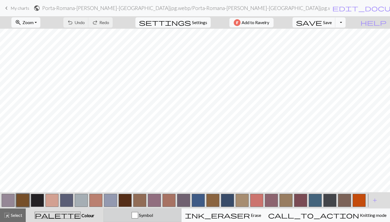
click at [138, 218] on div "button" at bounding box center [135, 215] width 7 height 7
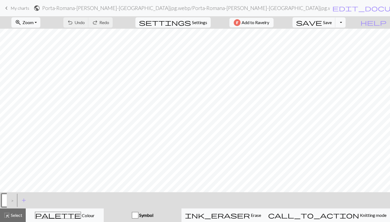
click at [13, 202] on div ">" at bounding box center [11, 200] width 9 height 15
click at [40, 21] on button "zoom_in Zoom Zoom" at bounding box center [25, 22] width 29 height 10
click at [20, 11] on link "keyboard_arrow_left My charts" at bounding box center [16, 8] width 26 height 9
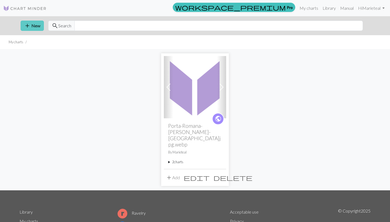
click at [32, 27] on button "add New" at bounding box center [32, 26] width 23 height 10
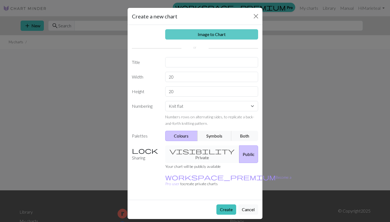
click at [218, 36] on link "Image to Chart" at bounding box center [211, 34] width 93 height 10
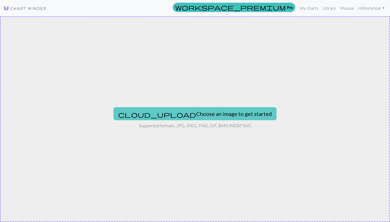
click at [191, 112] on button "cloud_upload Choose an image to get started" at bounding box center [194, 113] width 163 height 13
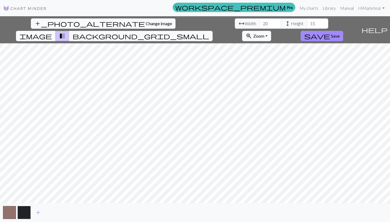
click at [52, 32] on span "image" at bounding box center [36, 36] width 33 height 8
click at [38, 214] on span "add" at bounding box center [38, 213] width 7 height 8
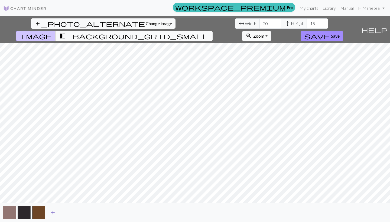
click at [57, 214] on button "add" at bounding box center [53, 212] width 14 height 10
click at [67, 213] on span "add" at bounding box center [67, 213] width 7 height 8
click at [83, 214] on span "add" at bounding box center [82, 213] width 7 height 8
click at [66, 32] on span "transition_fade" at bounding box center [62, 36] width 7 height 8
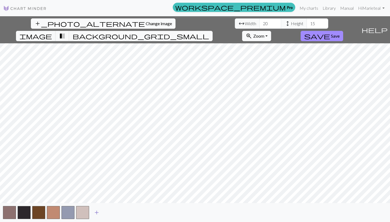
click at [101, 213] on button "add" at bounding box center [97, 212] width 14 height 10
click at [116, 215] on button "add" at bounding box center [112, 212] width 14 height 10
click at [128, 214] on span "add" at bounding box center [126, 213] width 7 height 8
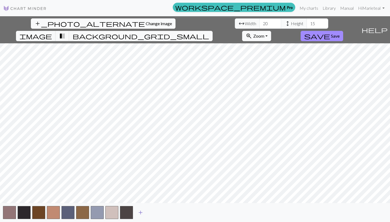
click at [144, 214] on button "add" at bounding box center [141, 212] width 14 height 10
click at [153, 213] on span "add" at bounding box center [155, 213] width 7 height 8
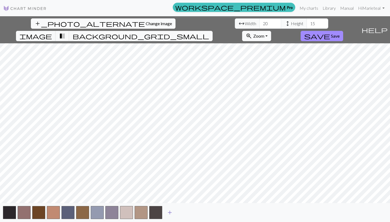
click at [167, 213] on span "add" at bounding box center [170, 213] width 7 height 8
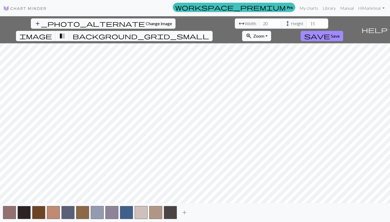
click at [184, 213] on span "add" at bounding box center [184, 213] width 7 height 8
click at [200, 213] on span "add" at bounding box center [199, 213] width 7 height 8
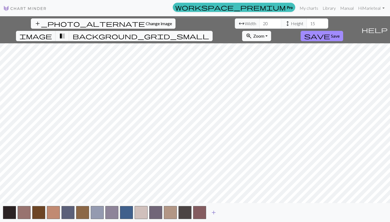
click at [215, 214] on span "add" at bounding box center [213, 213] width 7 height 8
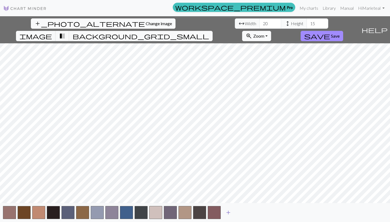
click at [227, 215] on span "add" at bounding box center [228, 213] width 7 height 8
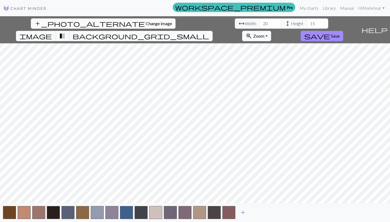
click at [241, 215] on span "add" at bounding box center [243, 213] width 7 height 8
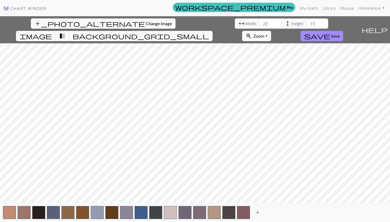
click at [256, 215] on span "add" at bounding box center [257, 213] width 7 height 8
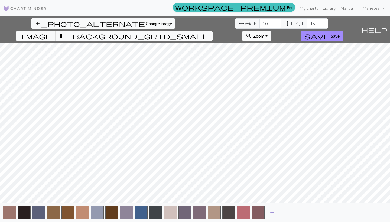
click at [269, 215] on span "add" at bounding box center [272, 213] width 7 height 8
click at [287, 214] on span "add" at bounding box center [287, 213] width 7 height 8
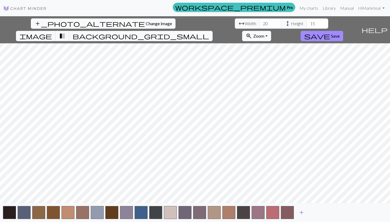
click at [301, 216] on span "add" at bounding box center [301, 213] width 7 height 8
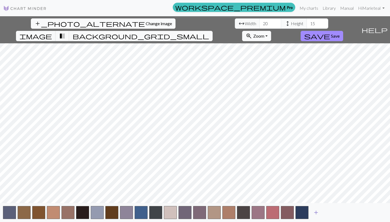
click at [317, 213] on span "add" at bounding box center [316, 213] width 7 height 8
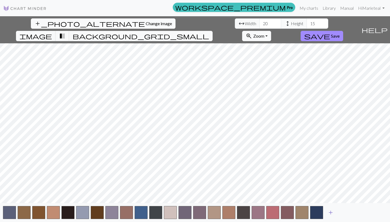
click at [331, 212] on span "add" at bounding box center [330, 213] width 7 height 8
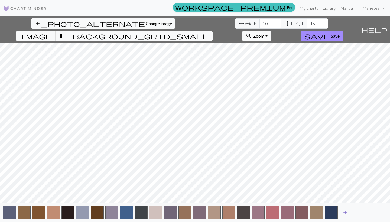
click at [344, 210] on span "add" at bounding box center [345, 213] width 7 height 8
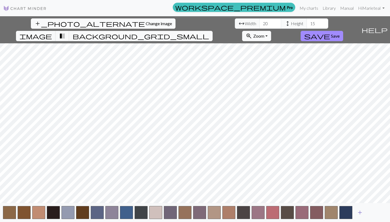
click at [358, 213] on span "add" at bounding box center [360, 213] width 7 height 8
click at [259, 26] on input "20" at bounding box center [270, 23] width 22 height 10
type input "2"
type input "50"
click at [307, 27] on input "15" at bounding box center [318, 23] width 22 height 10
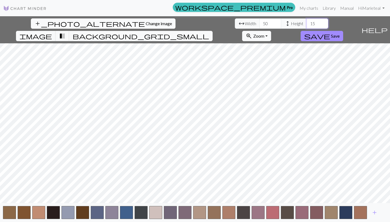
type input "1"
type input "50"
click at [259, 24] on input "50" at bounding box center [270, 23] width 22 height 10
type input "5"
type input "75"
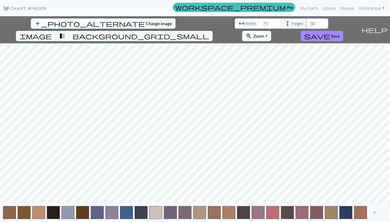
click at [307, 23] on input "50" at bounding box center [318, 23] width 22 height 10
type input "5"
type input "75"
click at [361, 214] on button "button" at bounding box center [360, 212] width 13 height 13
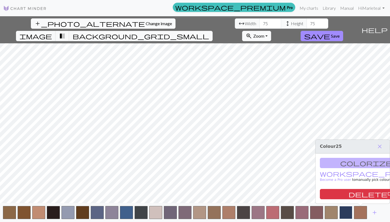
click at [347, 218] on button "button" at bounding box center [345, 212] width 13 height 13
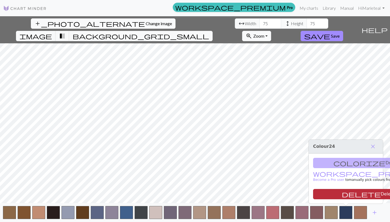
click at [354, 194] on button "delete Delete" at bounding box center [368, 194] width 111 height 10
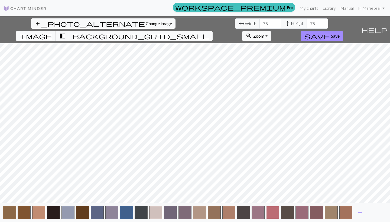
click at [269, 212] on button "button" at bounding box center [272, 212] width 13 height 13
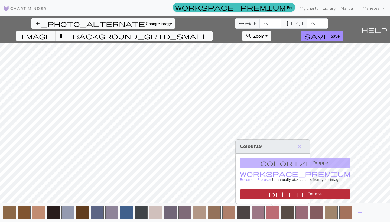
click at [290, 193] on button "delete Delete" at bounding box center [295, 194] width 111 height 10
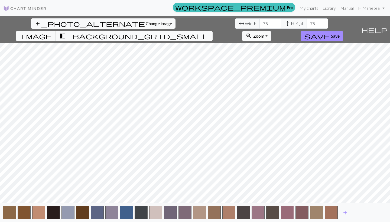
click at [293, 215] on button "button" at bounding box center [287, 212] width 13 height 13
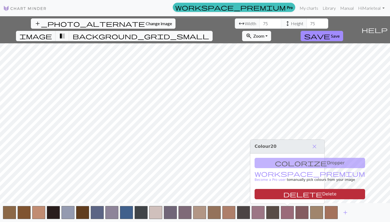
click at [292, 191] on button "delete Delete" at bounding box center [310, 194] width 111 height 10
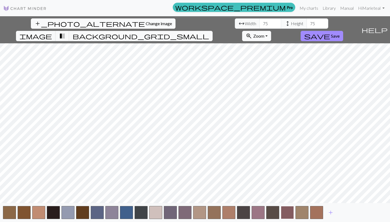
click at [286, 210] on button "button" at bounding box center [287, 212] width 13 height 13
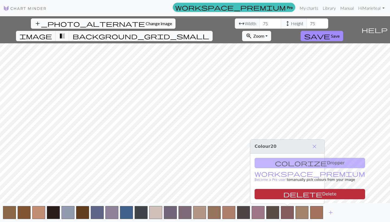
click at [289, 197] on button "delete Delete" at bounding box center [310, 194] width 111 height 10
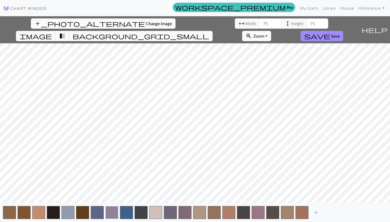
click at [113, 215] on button "button" at bounding box center [111, 212] width 13 height 13
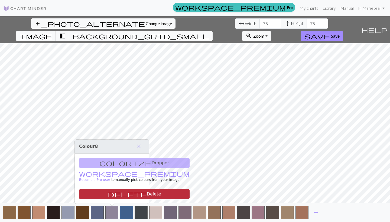
click at [125, 196] on button "delete Delete" at bounding box center [134, 194] width 111 height 10
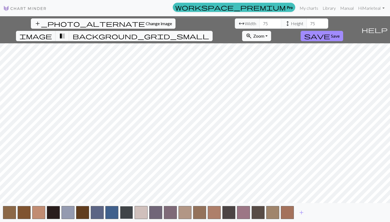
click at [122, 211] on button "button" at bounding box center [126, 212] width 13 height 13
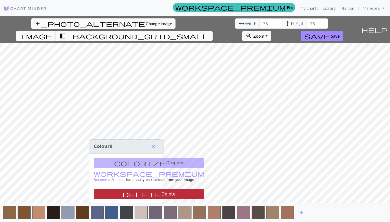
click at [134, 192] on button "delete Delete" at bounding box center [149, 194] width 111 height 10
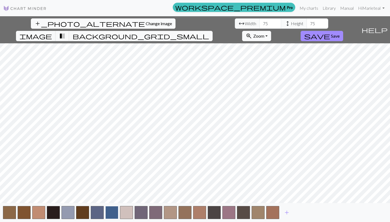
click at [114, 212] on button "button" at bounding box center [111, 212] width 13 height 13
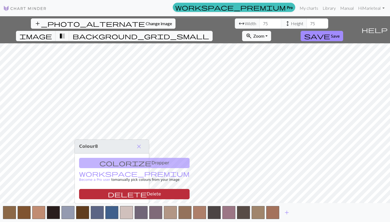
click at [125, 195] on button "delete Delete" at bounding box center [134, 194] width 111 height 10
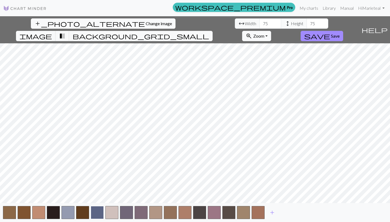
click at [97, 209] on button "button" at bounding box center [97, 212] width 13 height 13
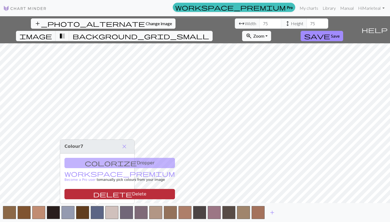
click at [106, 194] on button "delete Delete" at bounding box center [119, 194] width 111 height 10
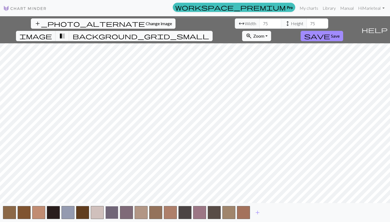
click at [107, 213] on button "button" at bounding box center [111, 212] width 13 height 13
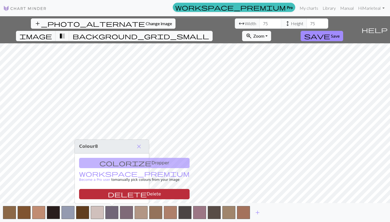
click at [123, 194] on button "delete Delete" at bounding box center [134, 194] width 111 height 10
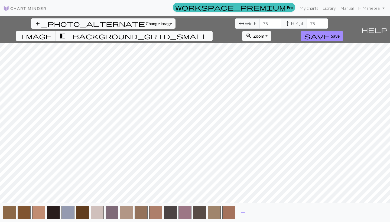
click at [114, 212] on button "button" at bounding box center [111, 212] width 13 height 13
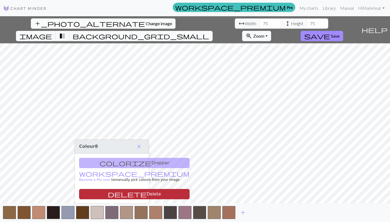
click at [126, 193] on button "delete Delete" at bounding box center [134, 194] width 111 height 10
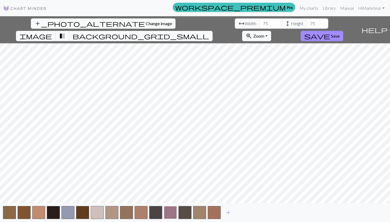
click at [167, 216] on button "button" at bounding box center [170, 212] width 13 height 13
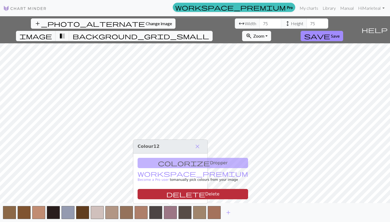
click at [169, 194] on button "delete Delete" at bounding box center [193, 194] width 111 height 10
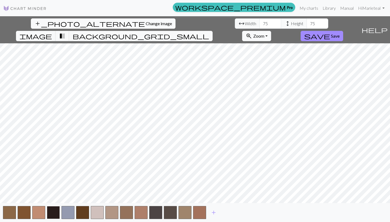
click at [59, 213] on button "button" at bounding box center [53, 212] width 13 height 13
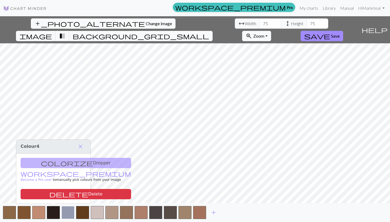
click at [66, 213] on button "button" at bounding box center [67, 212] width 13 height 13
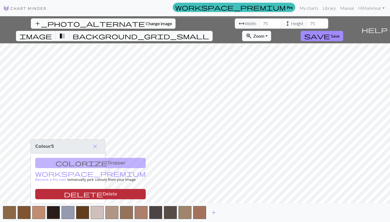
click at [79, 192] on button "delete Delete" at bounding box center [90, 194] width 111 height 10
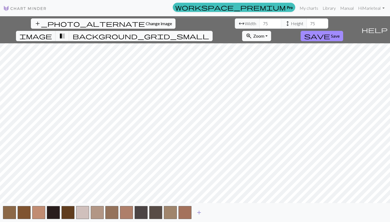
click at [197, 211] on span "add" at bounding box center [199, 213] width 7 height 8
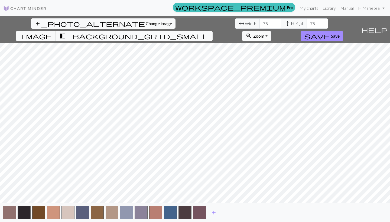
click at [112, 215] on button "button" at bounding box center [111, 212] width 13 height 13
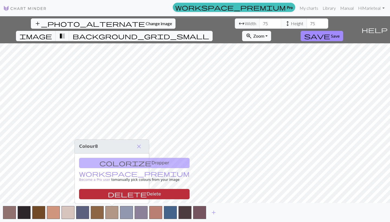
click at [118, 194] on button "delete Delete" at bounding box center [134, 194] width 111 height 10
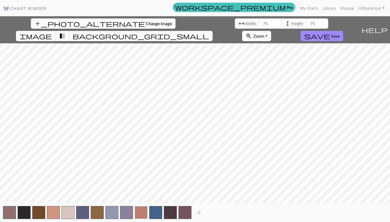
click at [140, 216] on button "button" at bounding box center [141, 212] width 13 height 13
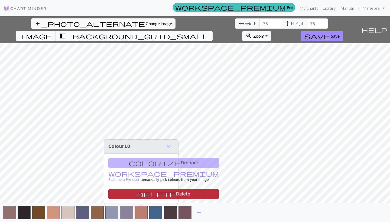
click at [150, 194] on button "delete Delete" at bounding box center [163, 194] width 111 height 10
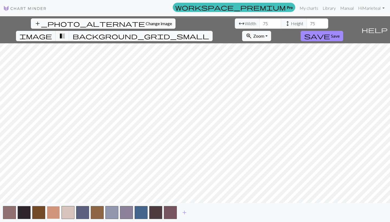
click at [54, 214] on button "button" at bounding box center [53, 212] width 13 height 13
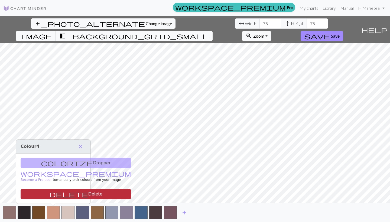
click at [67, 194] on button "delete Delete" at bounding box center [76, 194] width 111 height 10
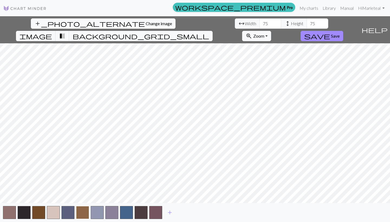
click at [81, 215] on button "button" at bounding box center [82, 212] width 13 height 13
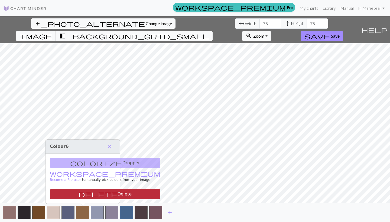
click at [94, 194] on button "delete Delete" at bounding box center [105, 194] width 111 height 10
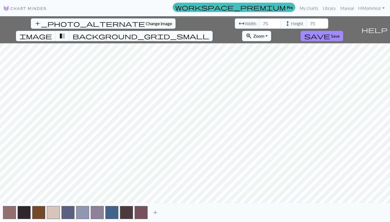
click at [157, 212] on span "add" at bounding box center [155, 213] width 7 height 8
